Goal: Find specific page/section: Find specific page/section

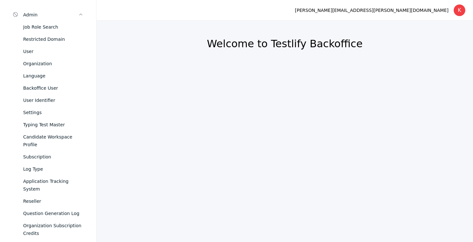
scroll to position [267, 0]
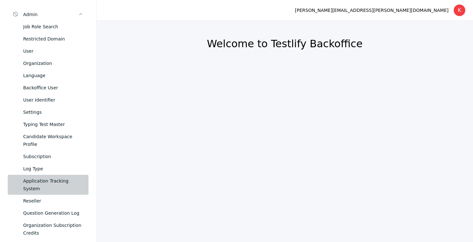
click at [37, 177] on div "Application Tracking System" at bounding box center [53, 184] width 60 height 15
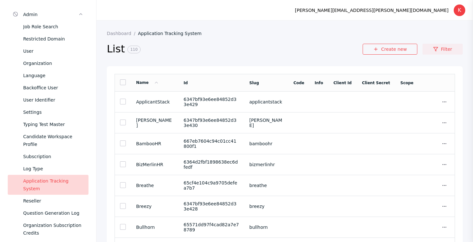
click at [438, 46] on link "Filter" at bounding box center [442, 49] width 40 height 11
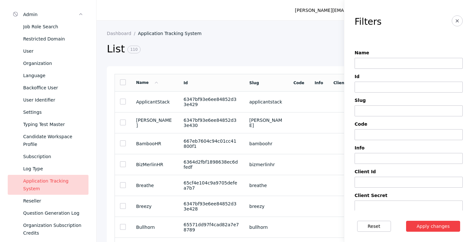
click at [402, 61] on input at bounding box center [408, 63] width 108 height 11
type input "*********"
click at [406, 221] on button "Apply changes" at bounding box center [433, 226] width 54 height 11
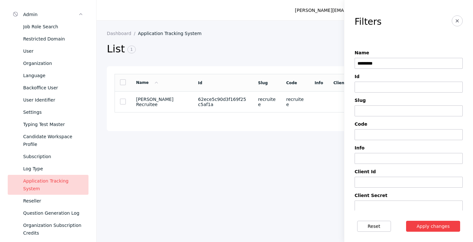
click at [248, 46] on h2 "List 1" at bounding box center [231, 49] width 248 height 14
click at [199, 102] on section "62ece5c90d3f169f25c5af1a" at bounding box center [223, 102] width 50 height 10
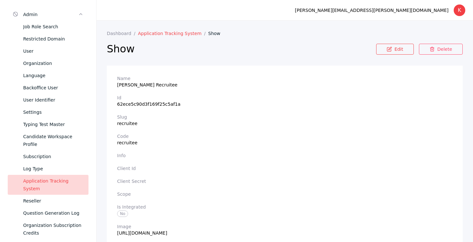
click at [162, 35] on link "Application Tracking System" at bounding box center [173, 33] width 70 height 5
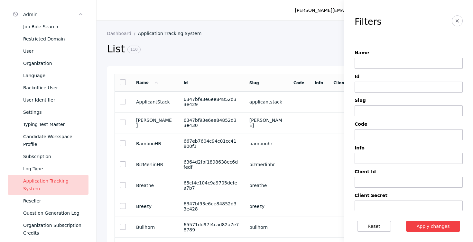
click at [394, 62] on input at bounding box center [408, 63] width 108 height 11
type input "***"
click at [406, 221] on button "Apply changes" at bounding box center [433, 226] width 54 height 11
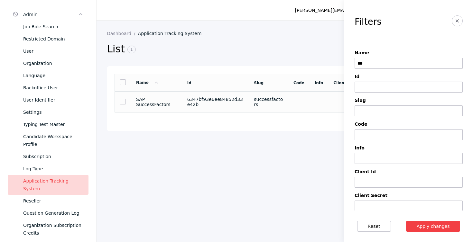
click at [233, 111] on td "6347bf93e6ee84852d33e42b" at bounding box center [215, 102] width 67 height 21
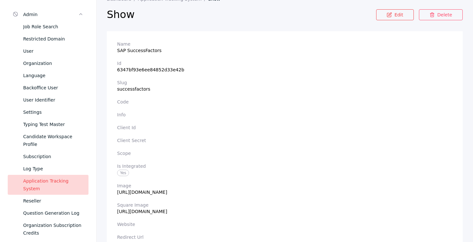
scroll to position [12, 0]
